Goal: Task Accomplishment & Management: Complete application form

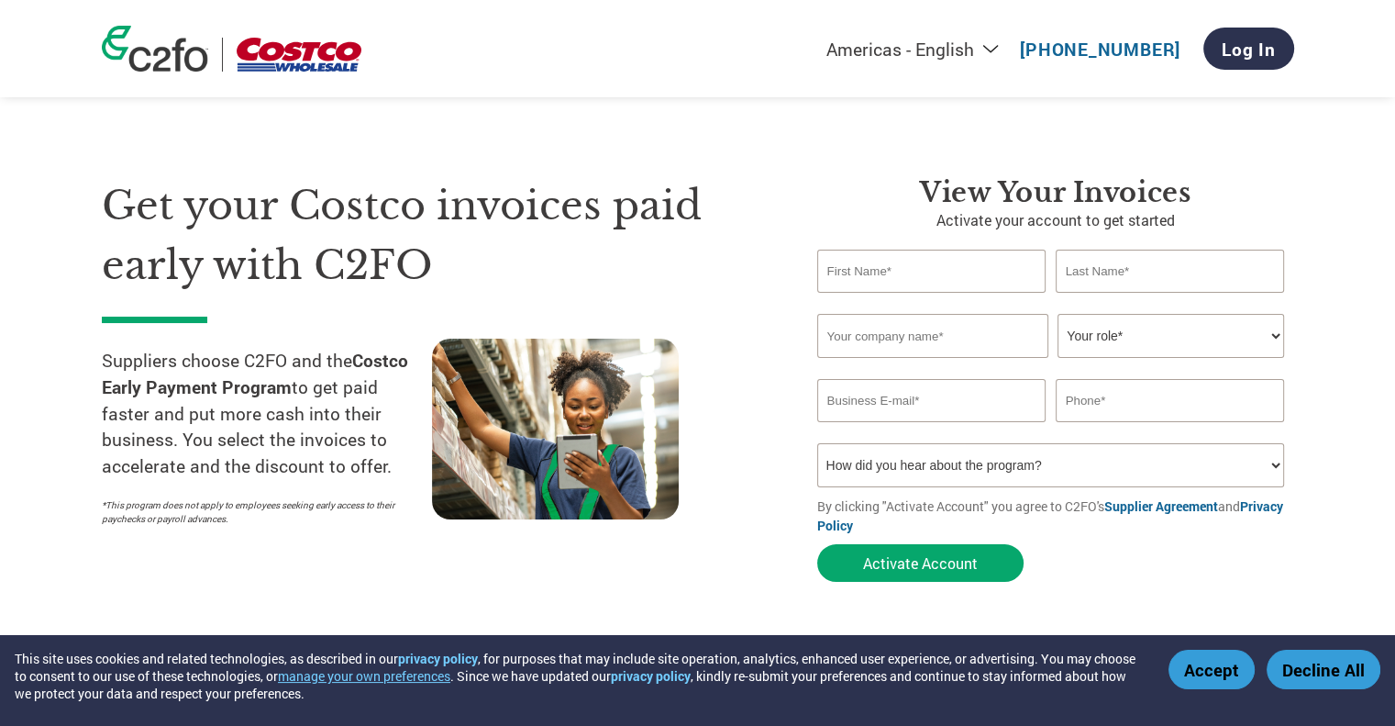
click at [895, 274] on input "text" at bounding box center [931, 271] width 229 height 43
type input "[PERSON_NAME]"
type input "Allied Home LLC"
click at [1243, 332] on select "Your role* CFO Controller Credit Manager Finance Director Treasurer CEO Preside…" at bounding box center [1171, 336] width 227 height 44
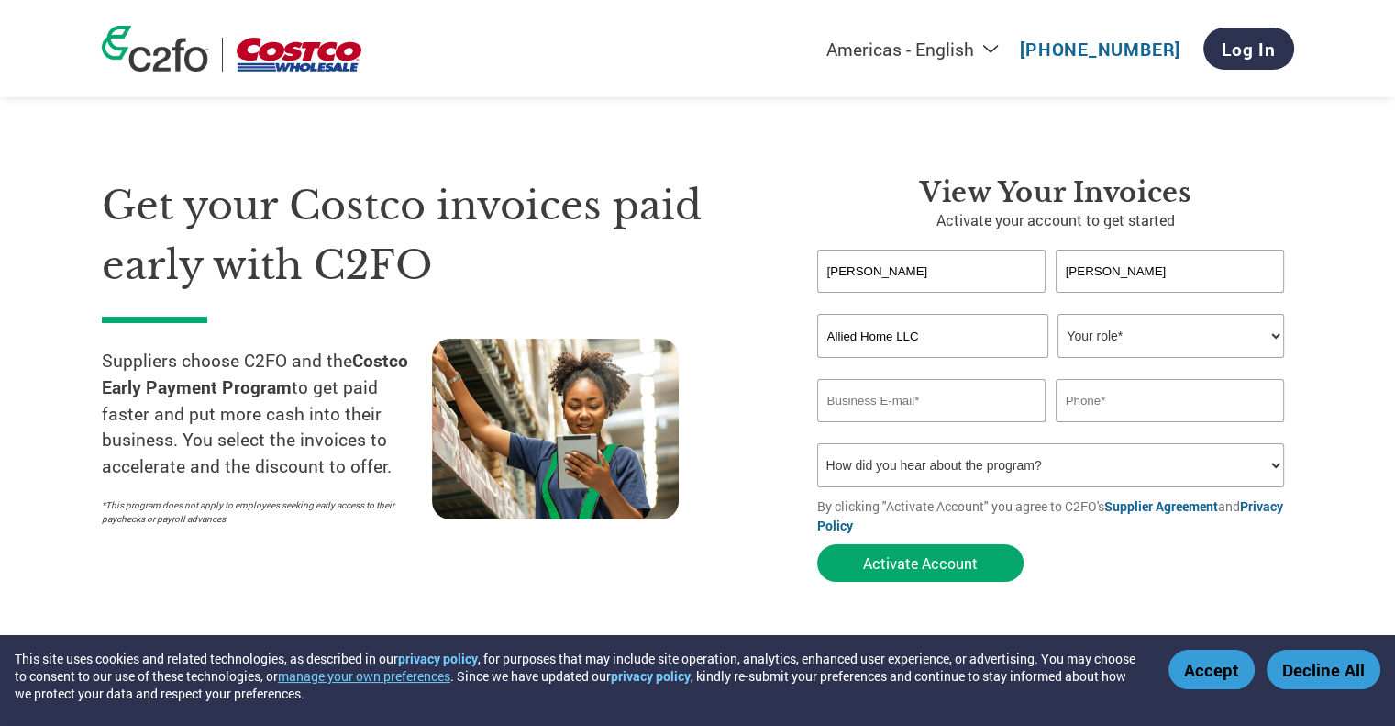
select select "ACCOUNTS_RECEIVABLE"
click at [1058, 314] on select "Your role* CFO Controller Credit Manager Finance Director Treasurer CEO Preside…" at bounding box center [1171, 336] width 227 height 44
click at [930, 403] on input "email" at bounding box center [931, 400] width 229 height 43
type input "a"
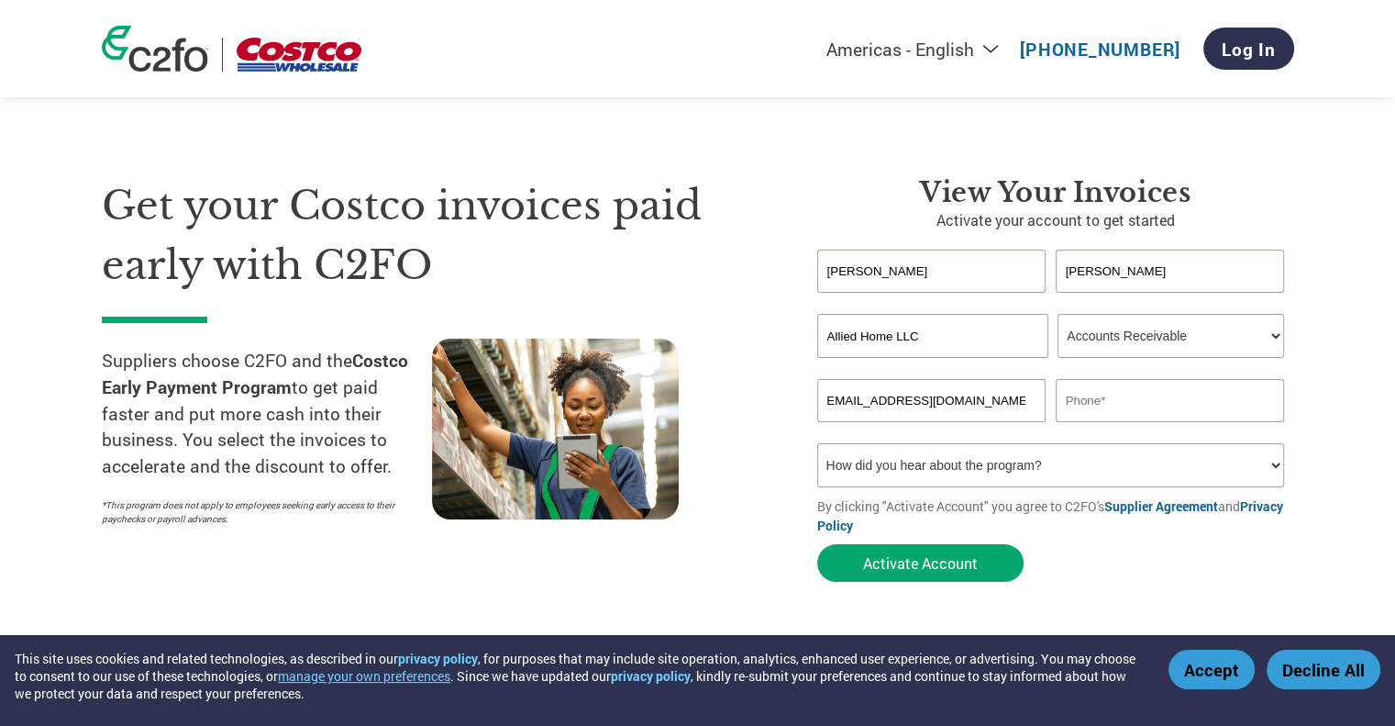
type input "[EMAIL_ADDRESS][DOMAIN_NAME]"
click at [1099, 395] on input "text" at bounding box center [1170, 400] width 229 height 43
type input "3235815677"
click at [1277, 465] on select "How did you hear about the program? Received a letter Email Social Media Online…" at bounding box center [1051, 465] width 468 height 44
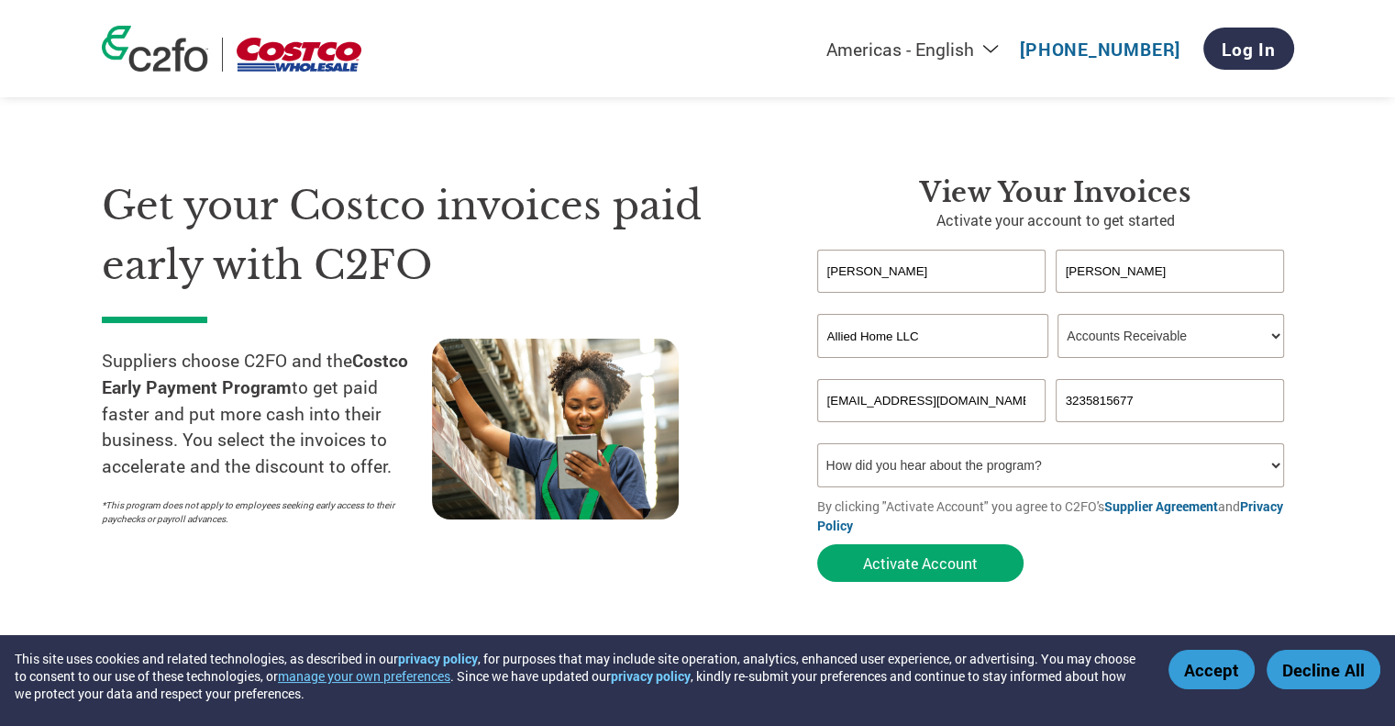
select select "Other"
click at [817, 443] on select "How did you hear about the program? Received a letter Email Social Media Online…" at bounding box center [1051, 465] width 468 height 44
